Goal: Register for event/course

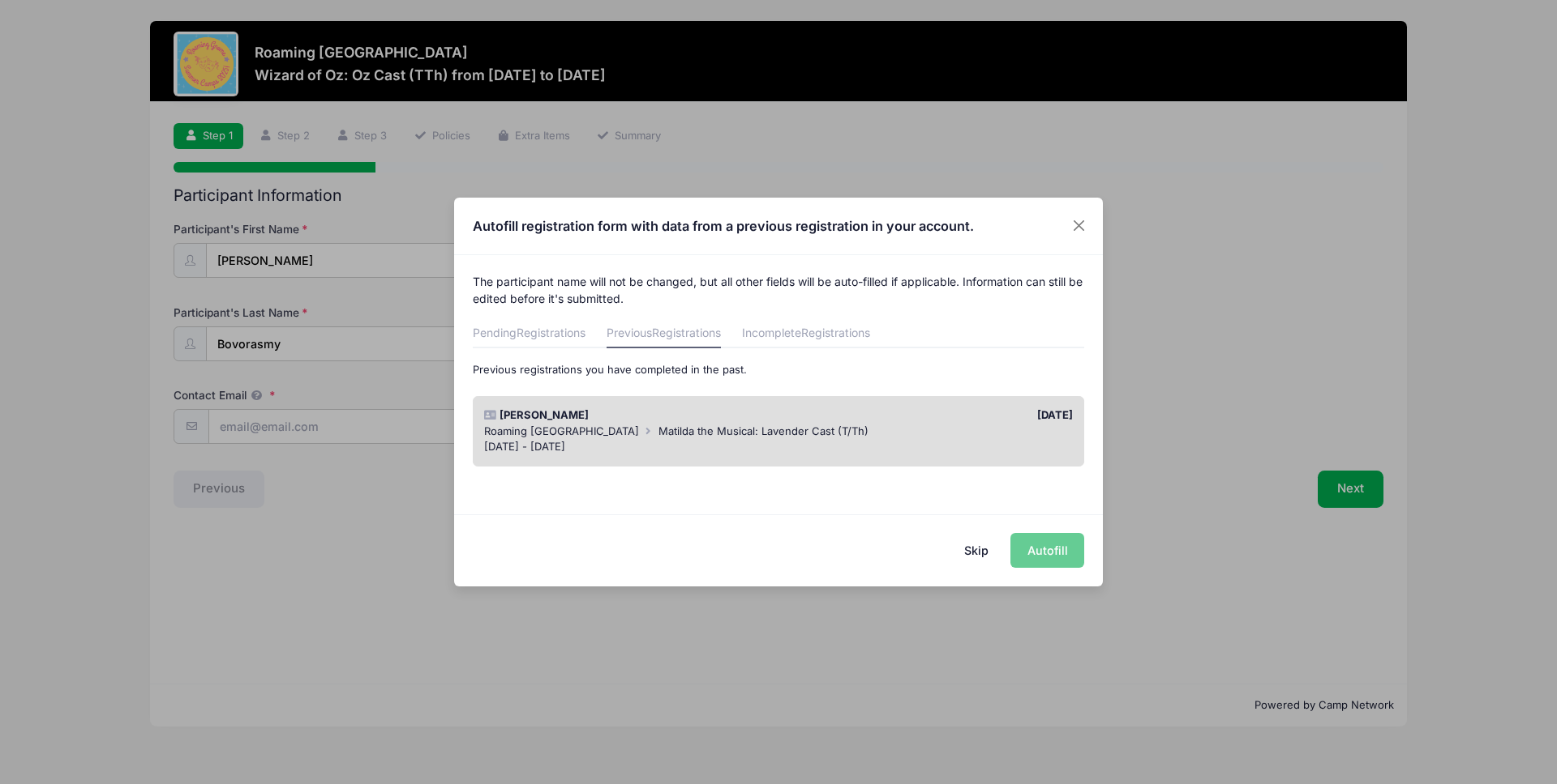
click at [732, 443] on div "[DATE] - [DATE]" at bounding box center [778, 447] width 590 height 17
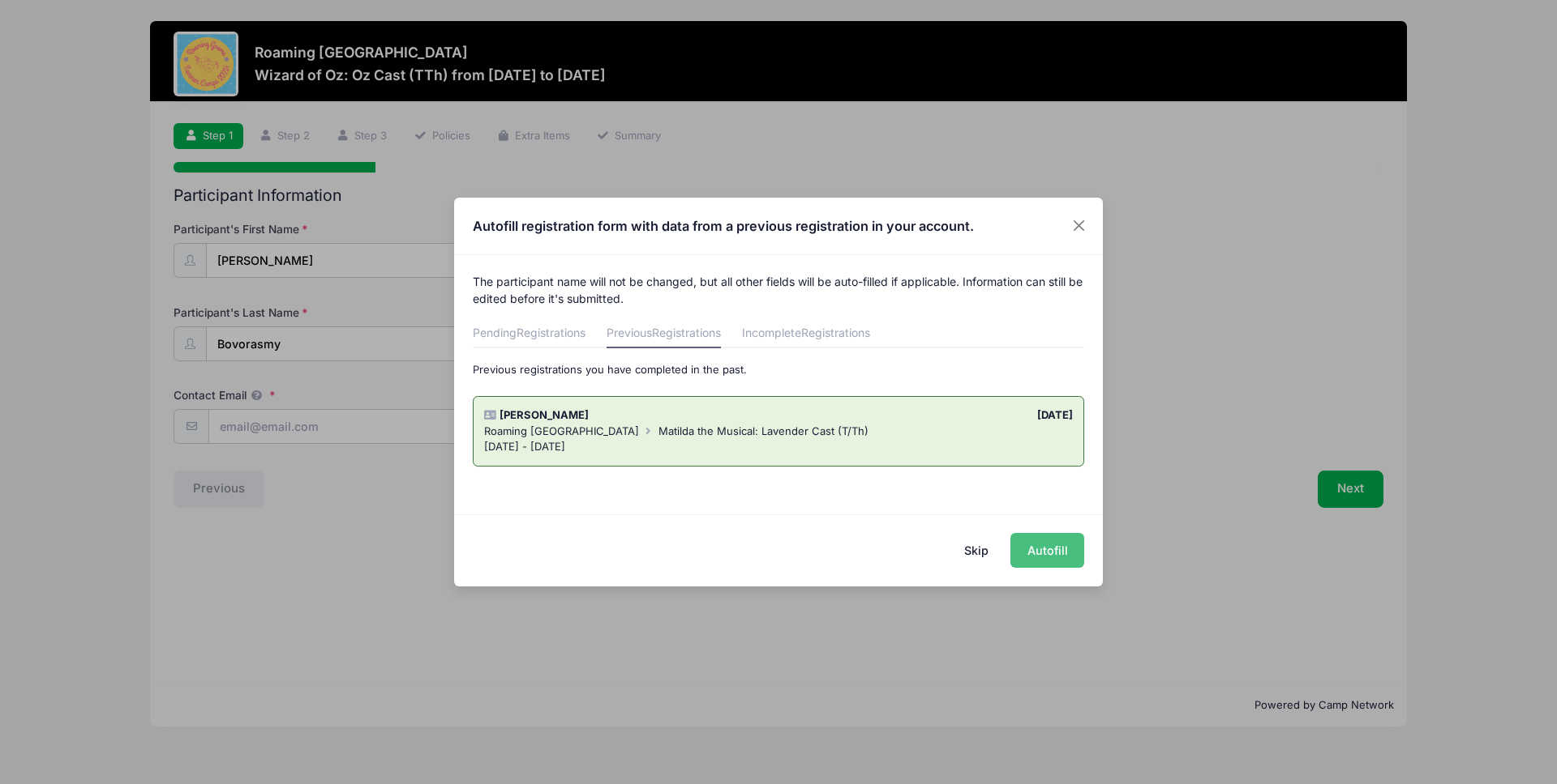
click at [1033, 543] on button "Autofill" at bounding box center [1047, 551] width 74 height 35
type input "[EMAIL_ADDRESS][DOMAIN_NAME]"
type input "[DATE]"
type input "[STREET_ADDRESS]"
type input "[GEOGRAPHIC_DATA]"
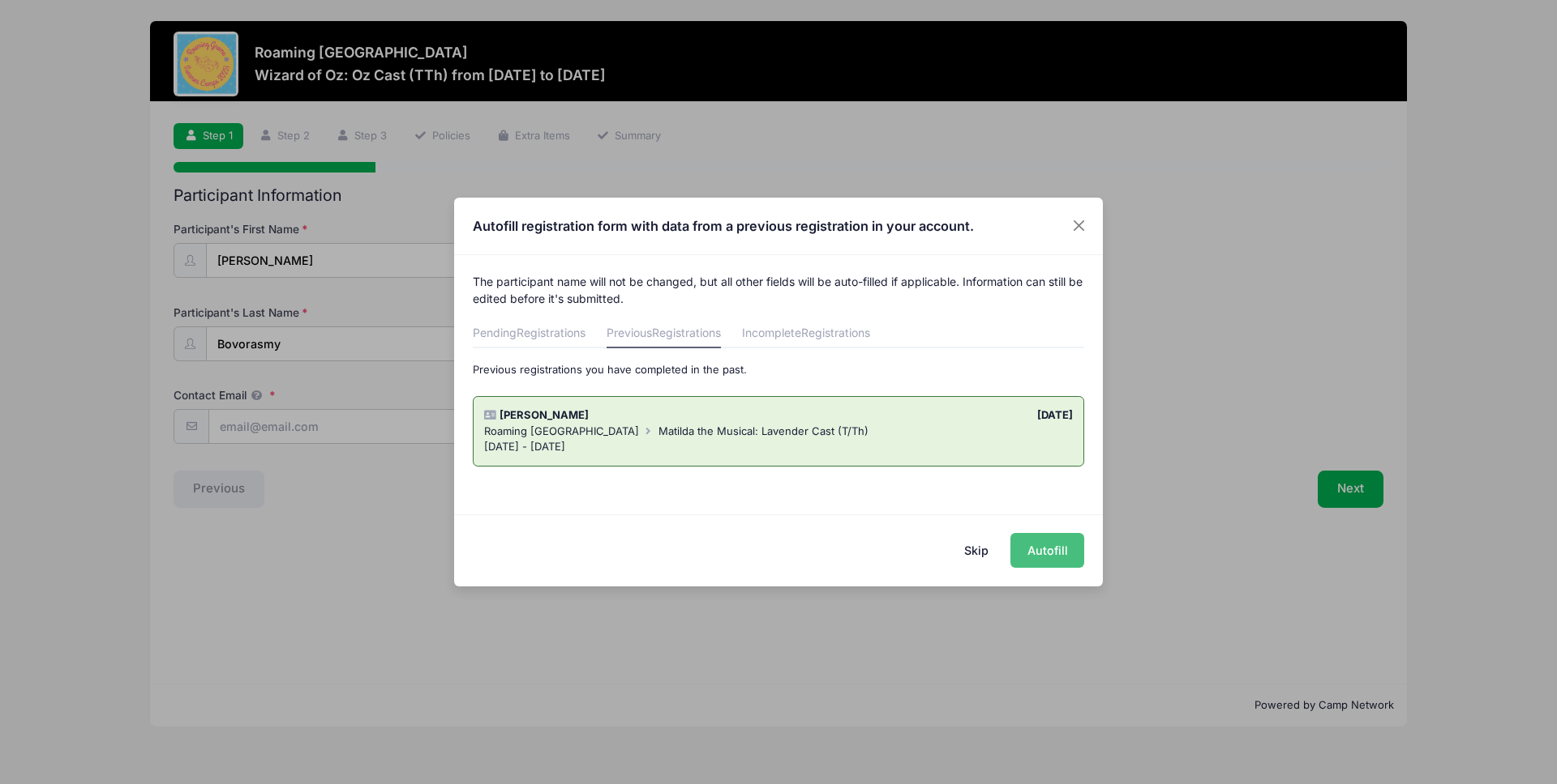
select select "CO"
type input "80238"
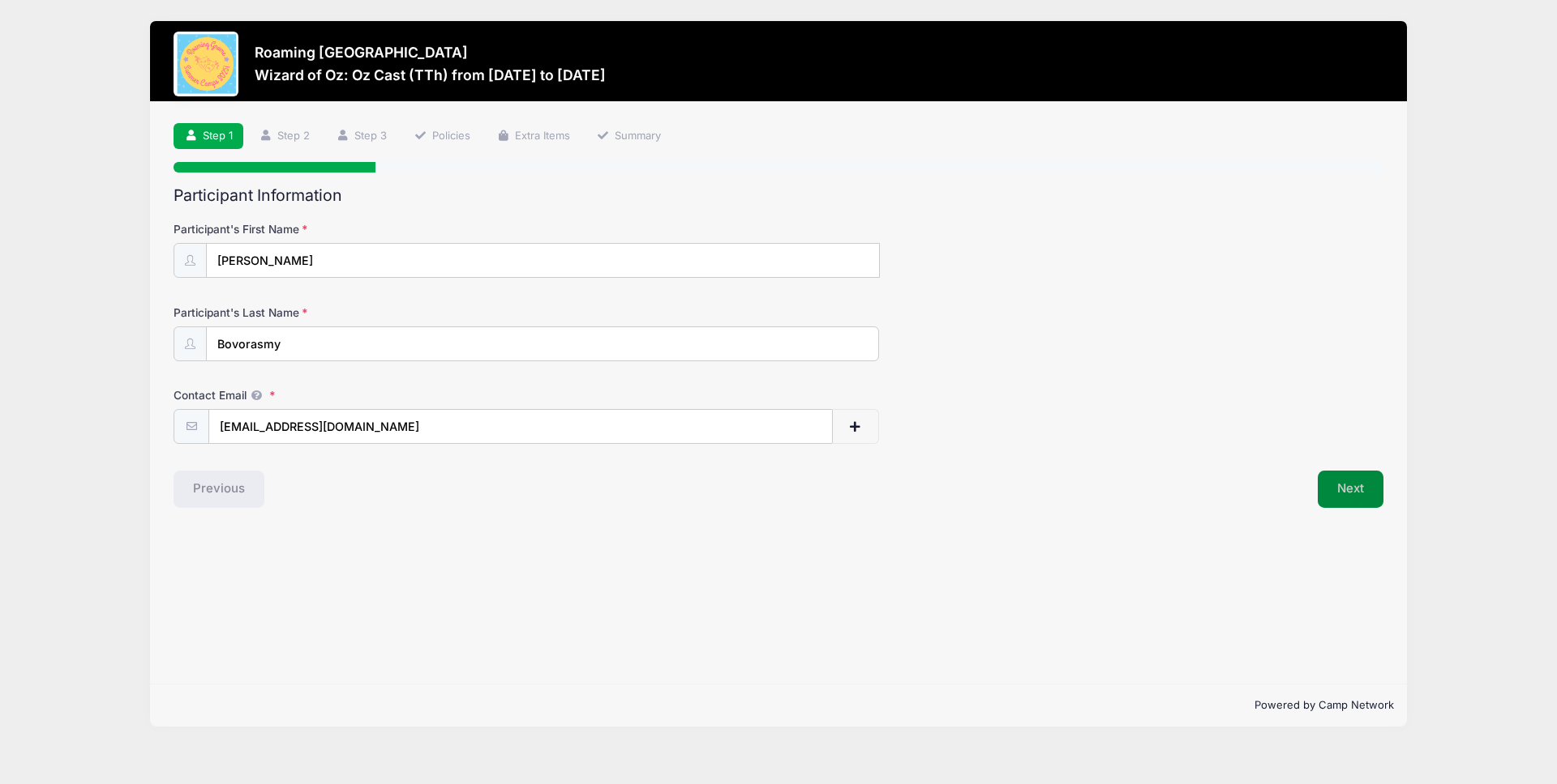
click at [1356, 491] on button "Next" at bounding box center [1350, 489] width 65 height 37
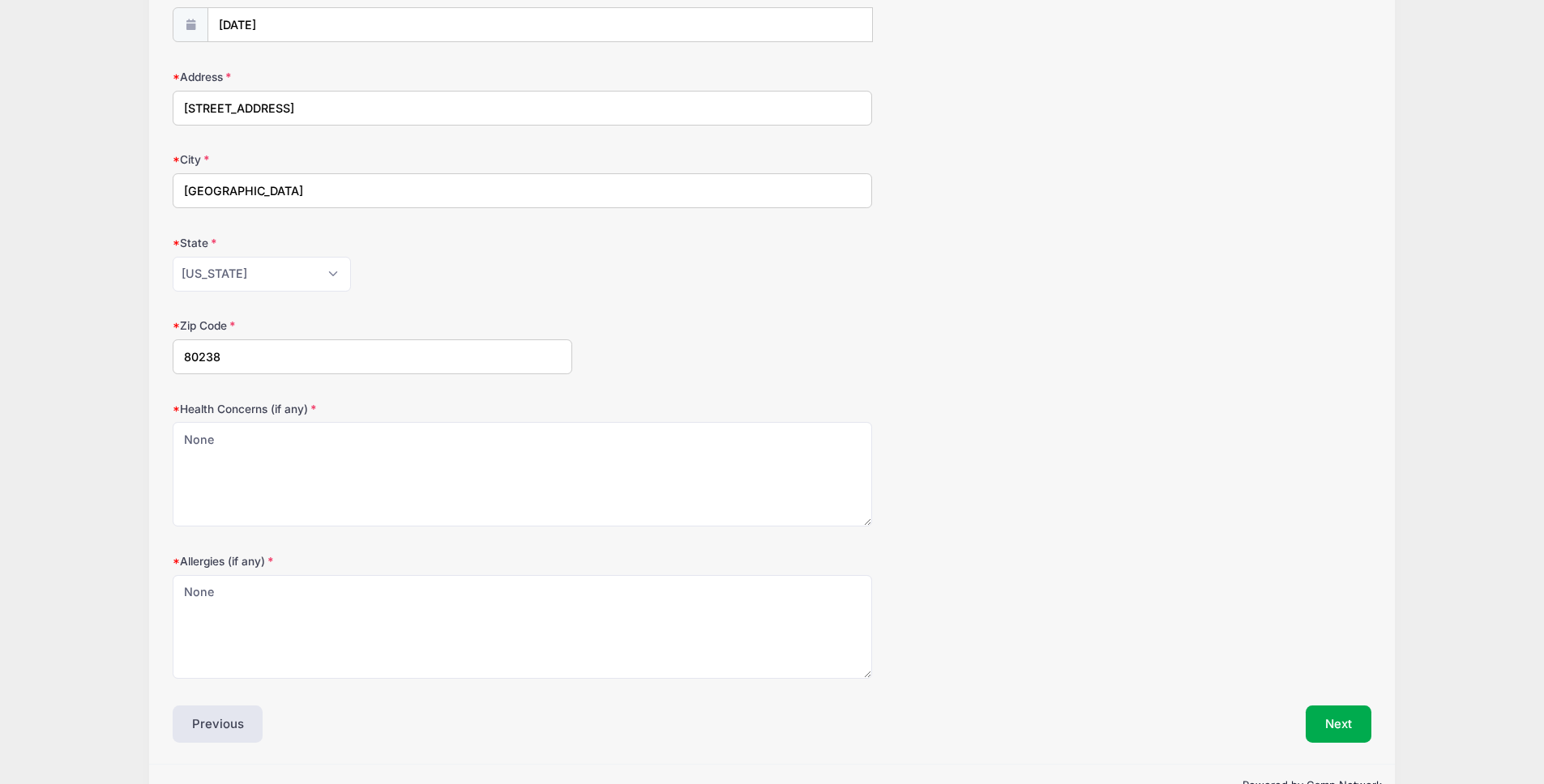
scroll to position [279, 0]
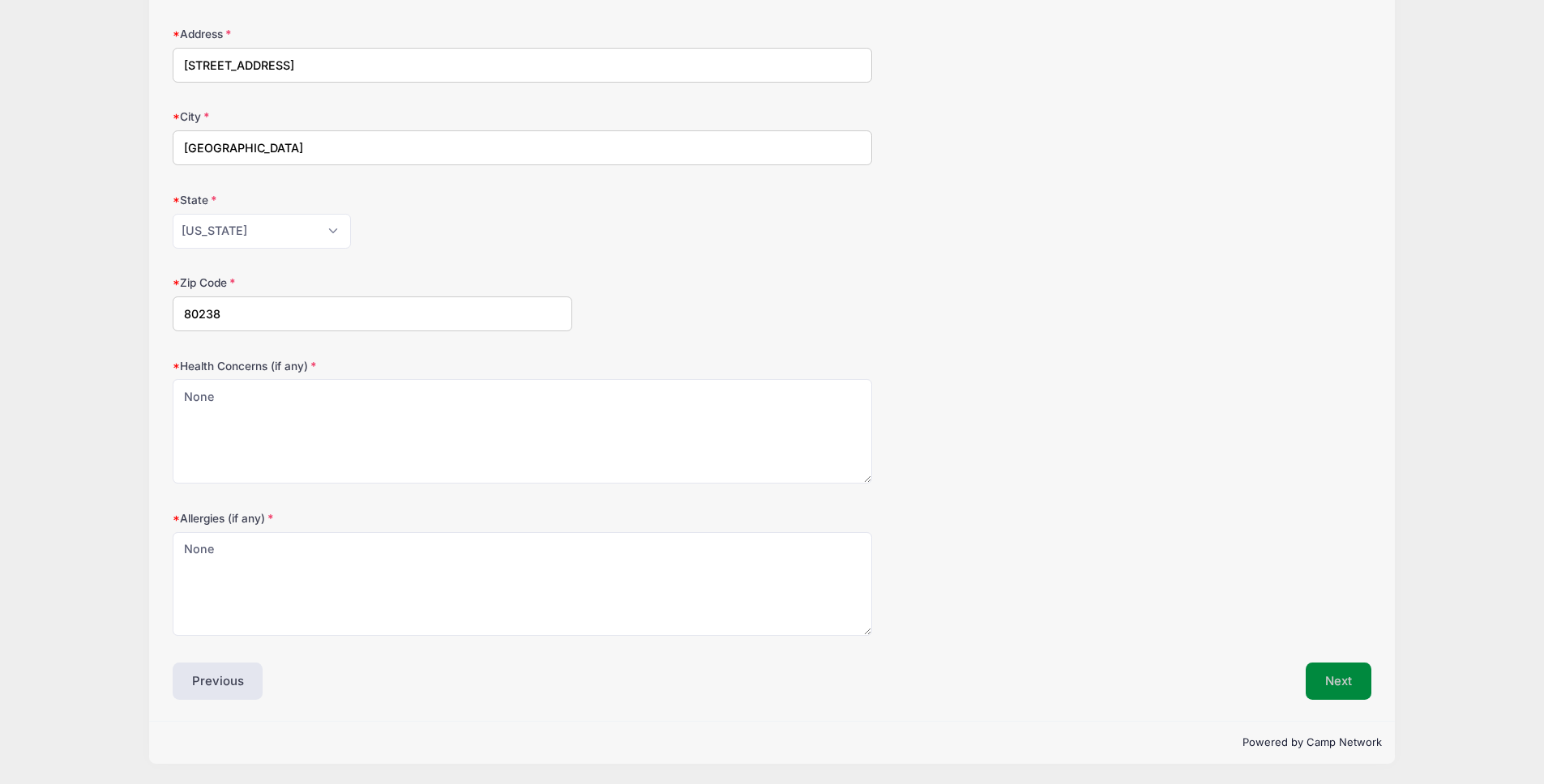
click at [1343, 679] on button "Next" at bounding box center [1338, 681] width 65 height 37
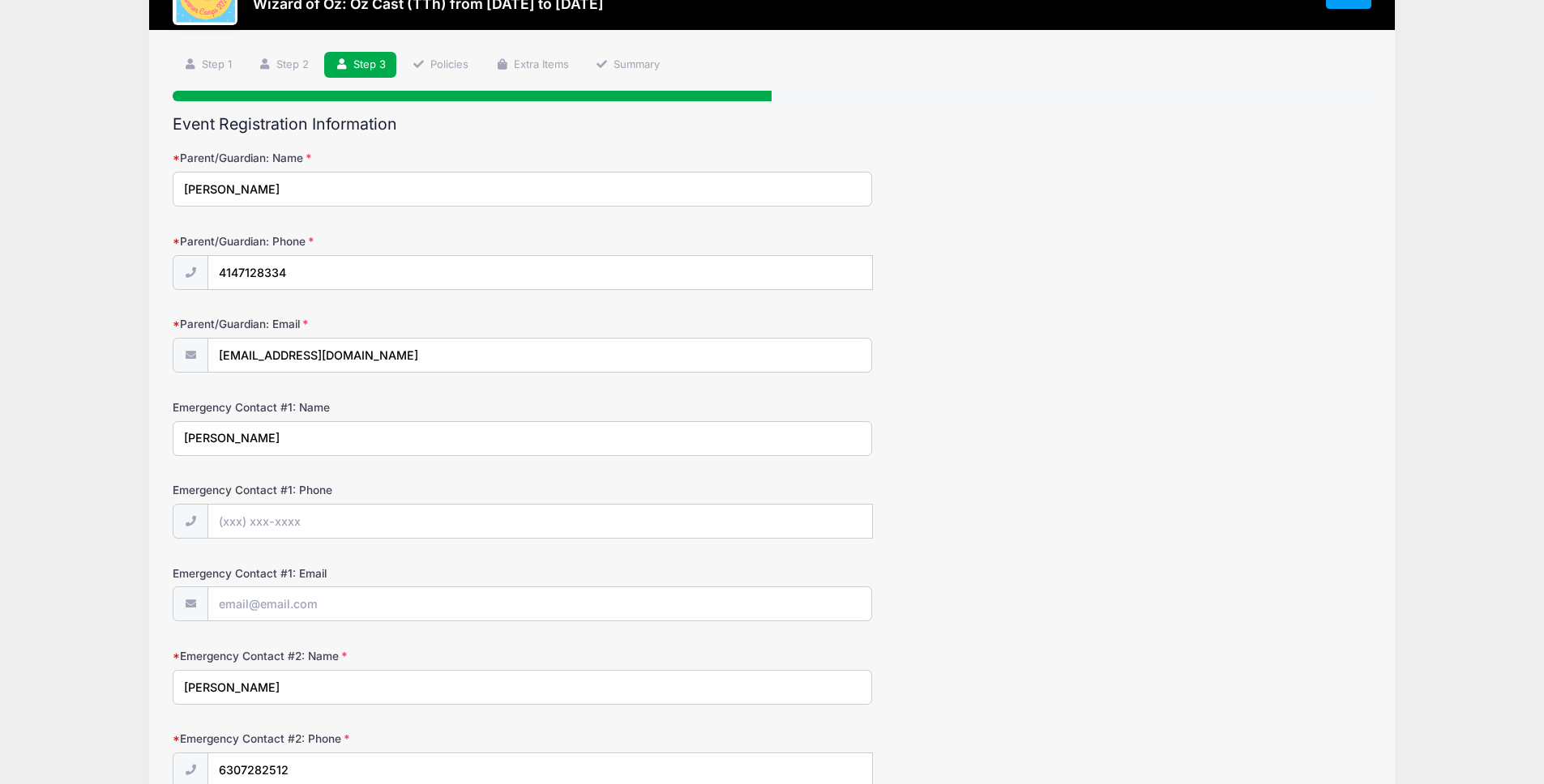
scroll to position [305, 0]
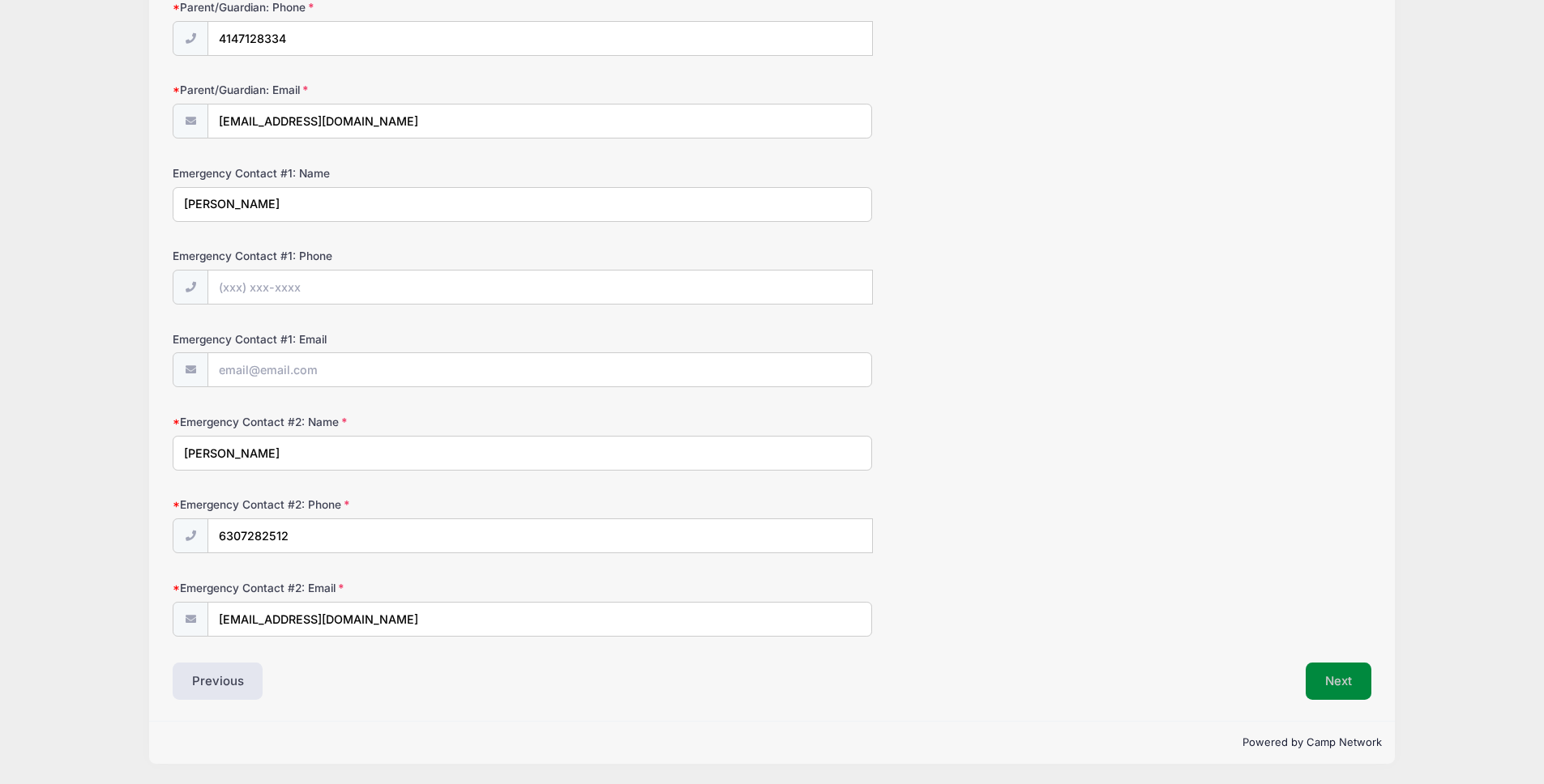
click at [1347, 691] on button "Next" at bounding box center [1338, 681] width 65 height 37
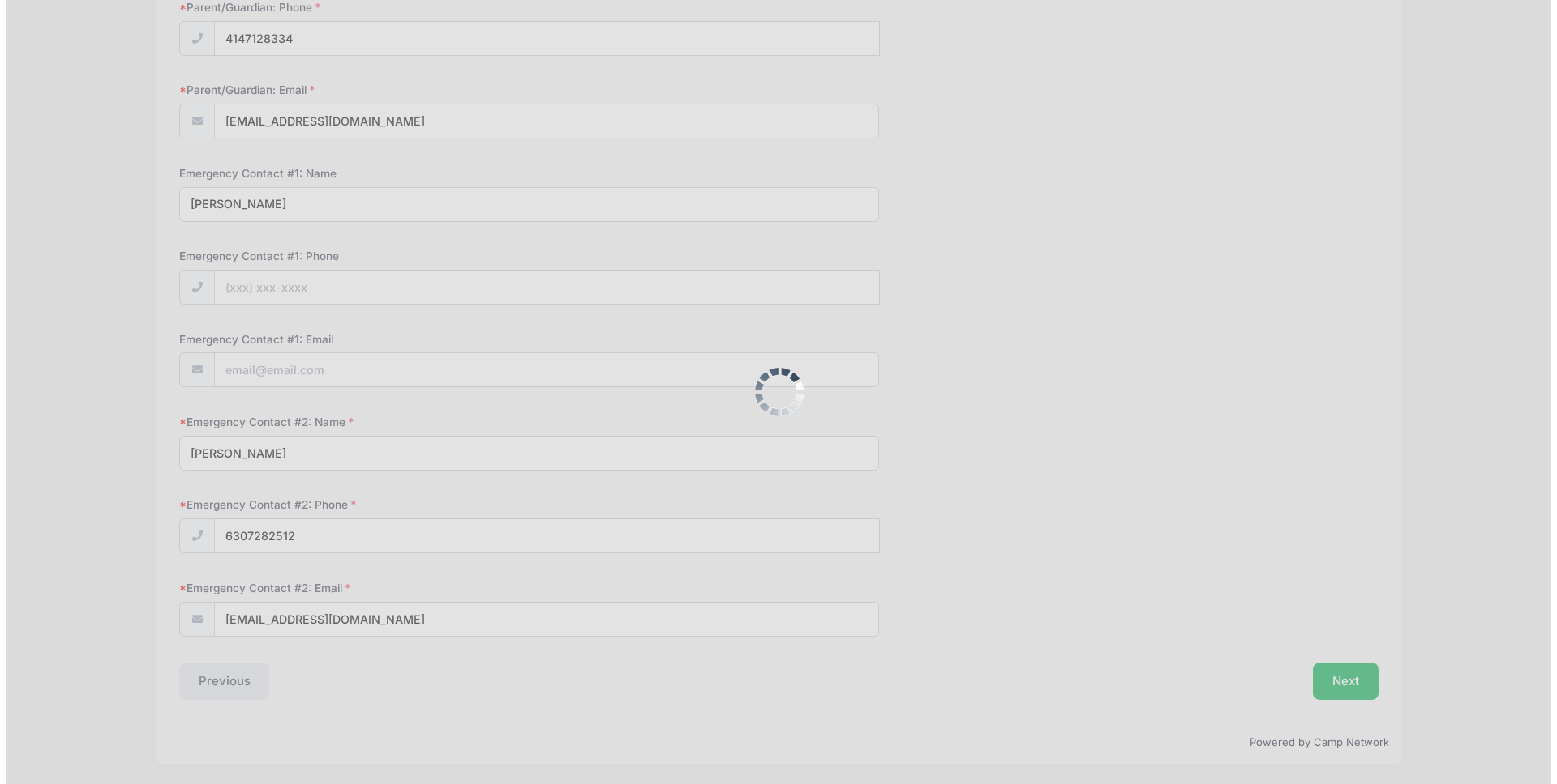
scroll to position [0, 0]
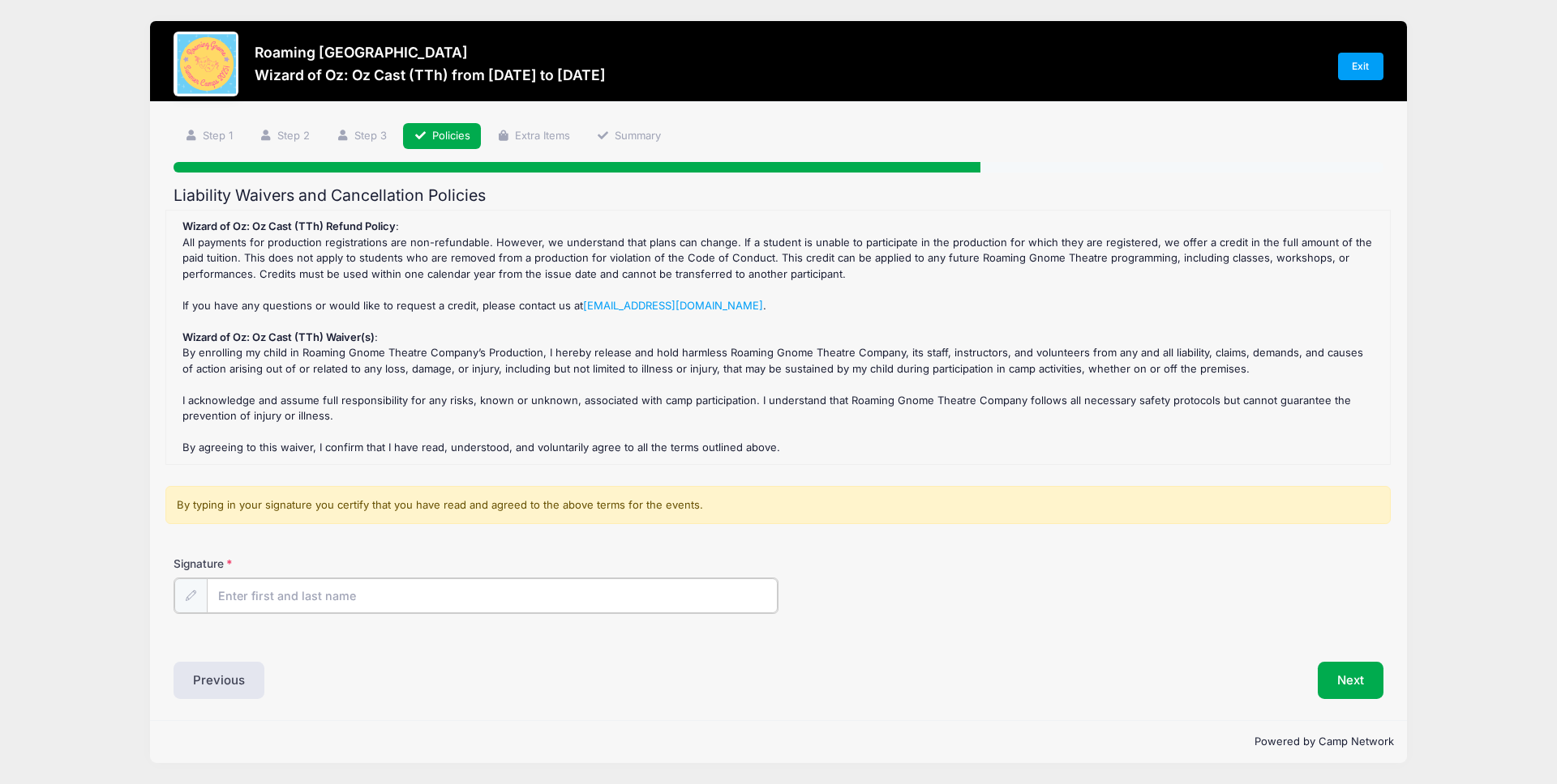
click at [418, 586] on input "Signature" at bounding box center [491, 596] width 570 height 35
type input "[PERSON_NAME]"
click at [1321, 669] on button "Next" at bounding box center [1350, 679] width 65 height 37
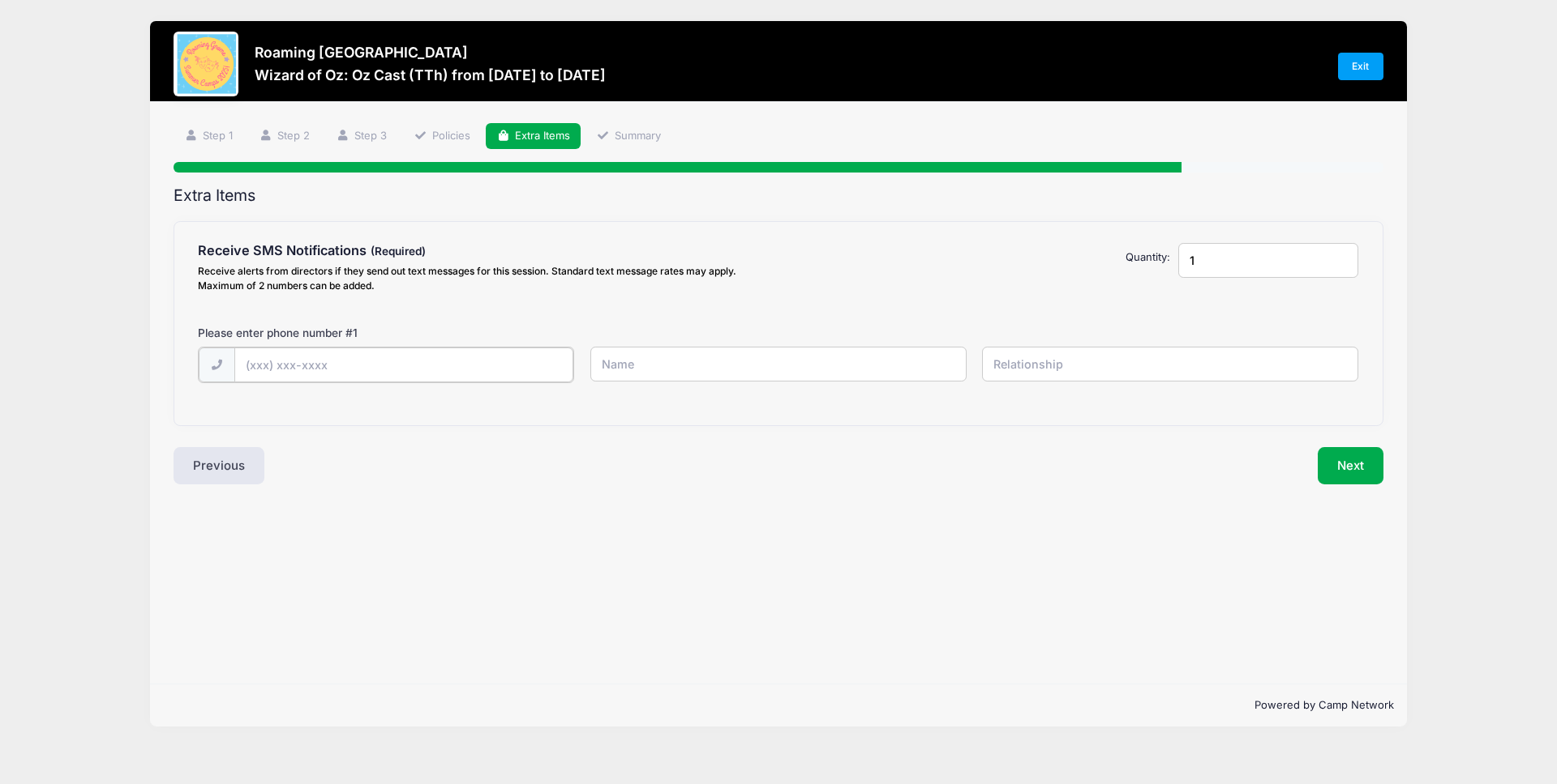
click at [0, 0] on input "text" at bounding box center [0, 0] width 0 height 0
type input "[PHONE_NUMBER]"
click at [0, 0] on input "text" at bounding box center [0, 0] width 0 height 0
type input "[PERSON_NAME]"
type input "Mother"
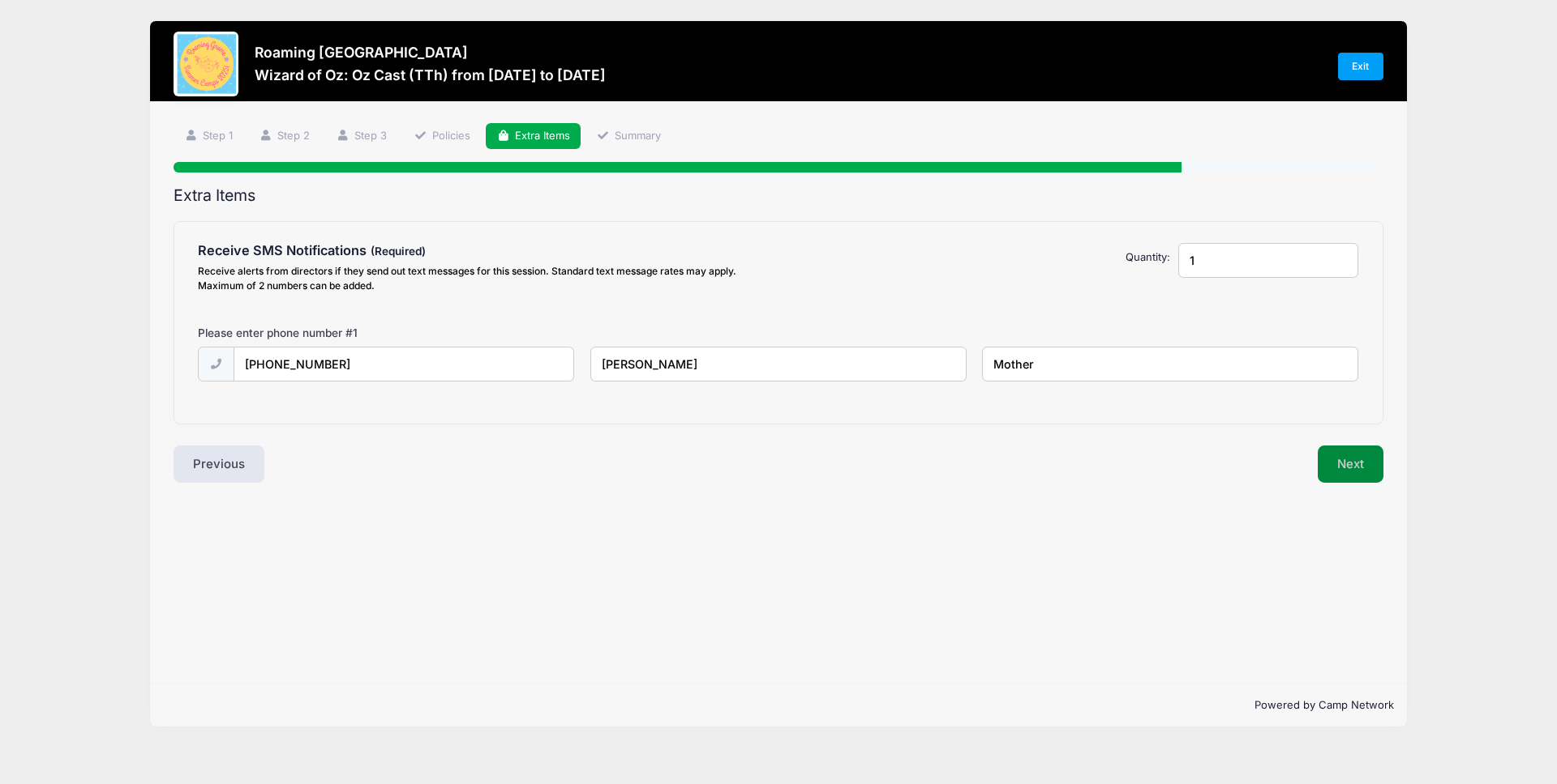
click at [1338, 461] on button "Next" at bounding box center [1350, 464] width 65 height 37
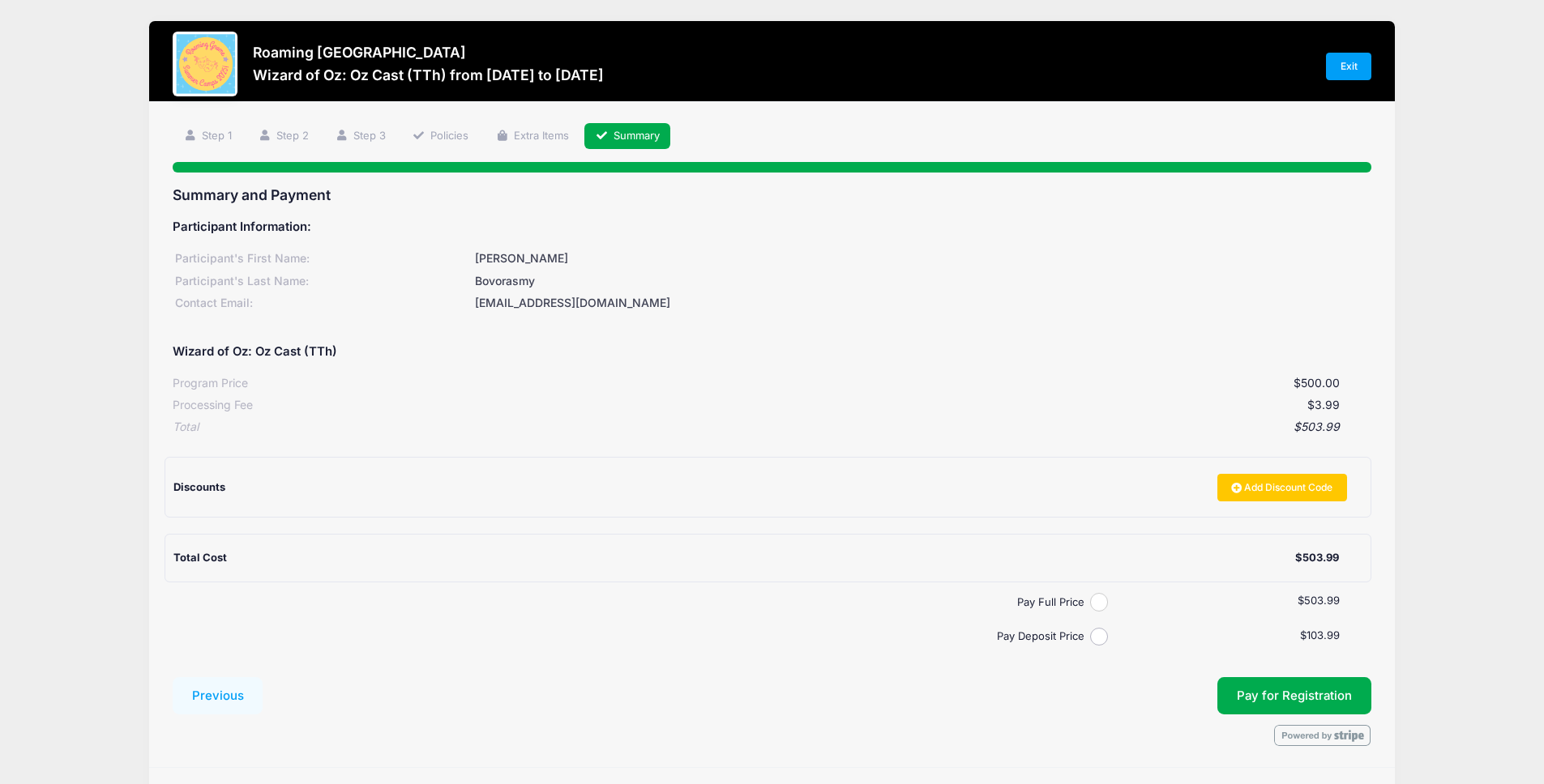
click at [1100, 599] on input "Pay Full Price" at bounding box center [1099, 602] width 18 height 18
radio input "true"
click at [1333, 692] on span "Pay for Registration" at bounding box center [1294, 695] width 115 height 15
